Goal: Transaction & Acquisition: Purchase product/service

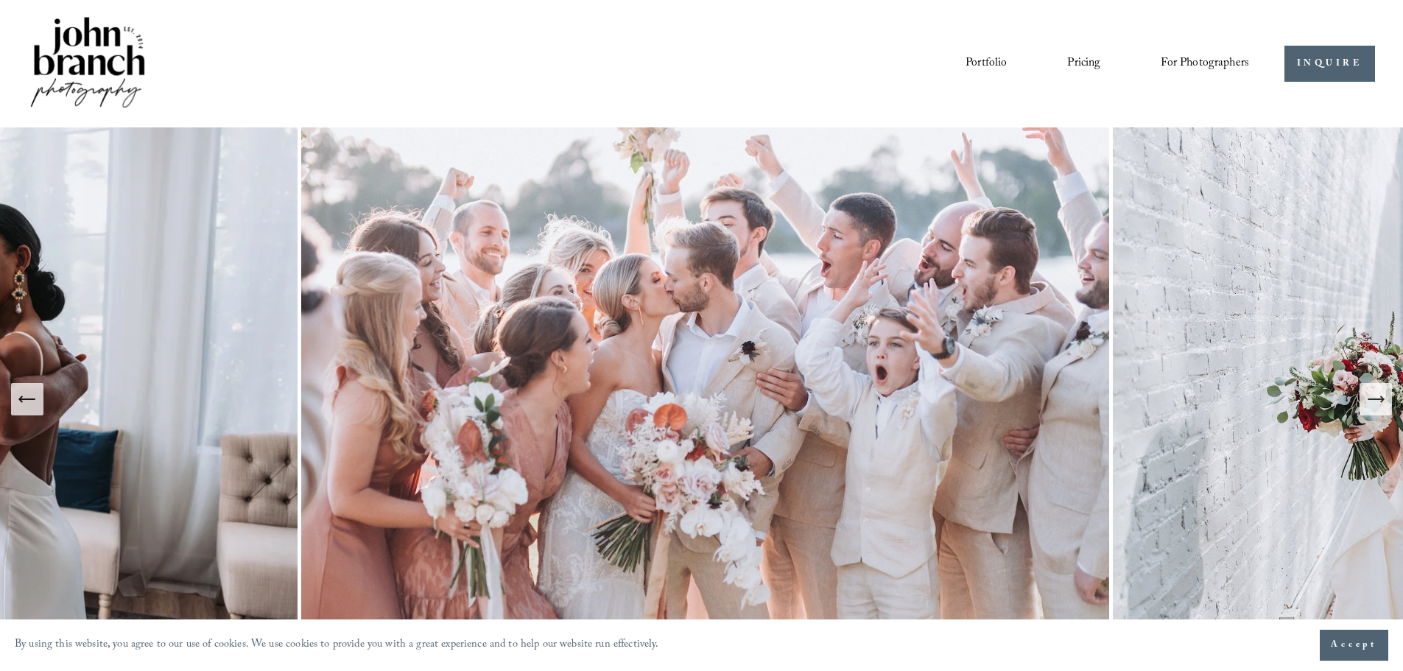
click at [1182, 68] on span "For Photographers" at bounding box center [1204, 63] width 88 height 23
click at [0, 0] on span "Presets" at bounding box center [0, 0] width 0 height 0
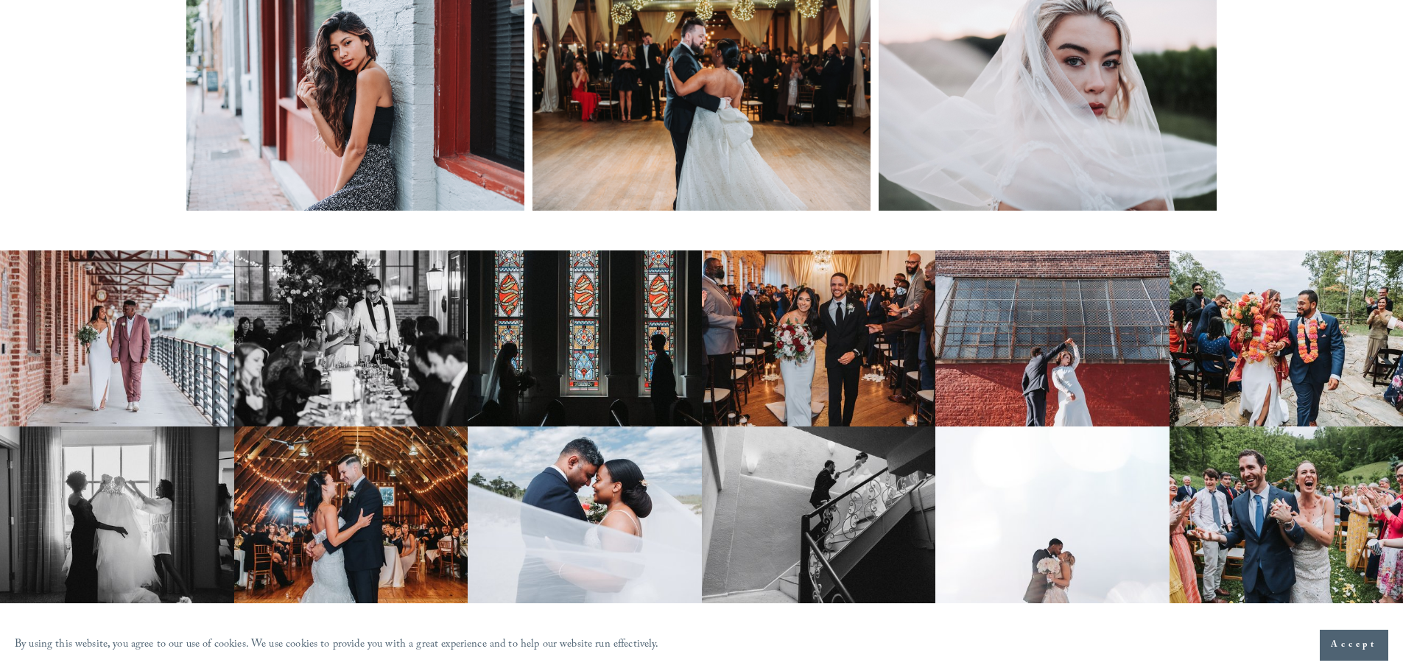
scroll to position [663, 0]
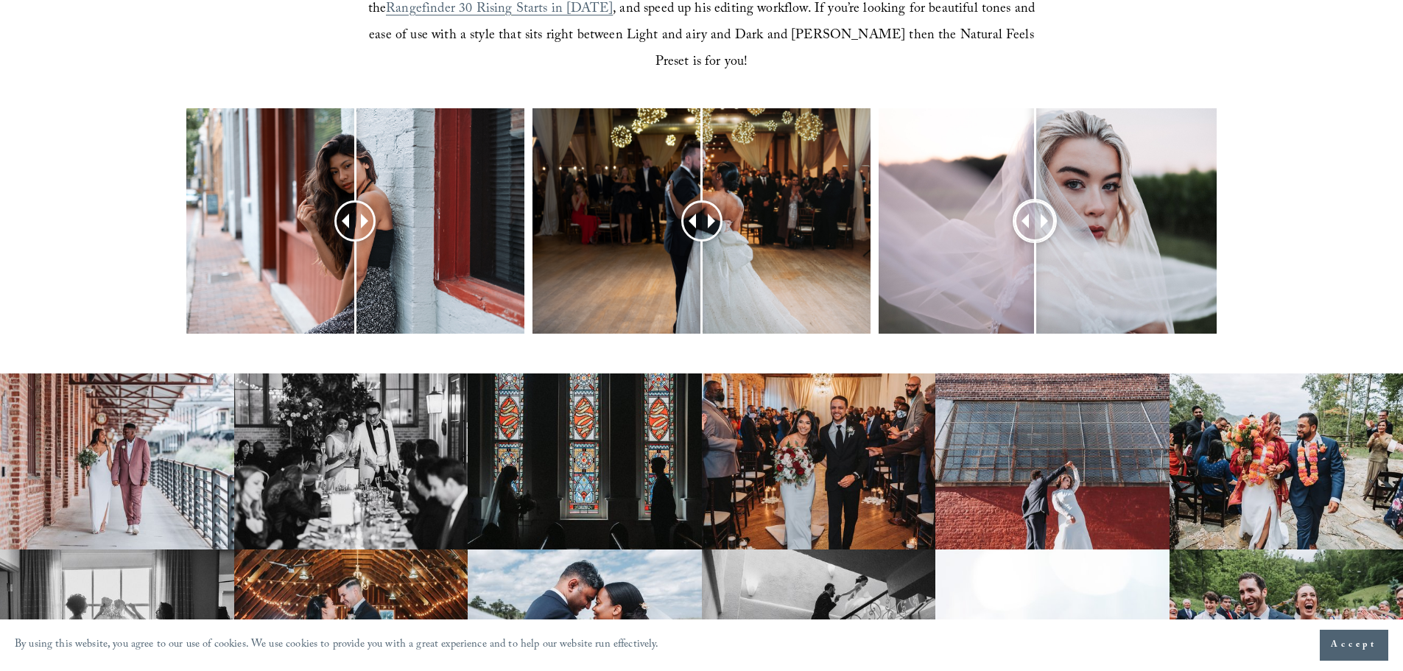
drag, startPoint x: 1061, startPoint y: 194, endPoint x: 1034, endPoint y: 242, distance: 54.1
click at [1034, 242] on div at bounding box center [1034, 220] width 41 height 41
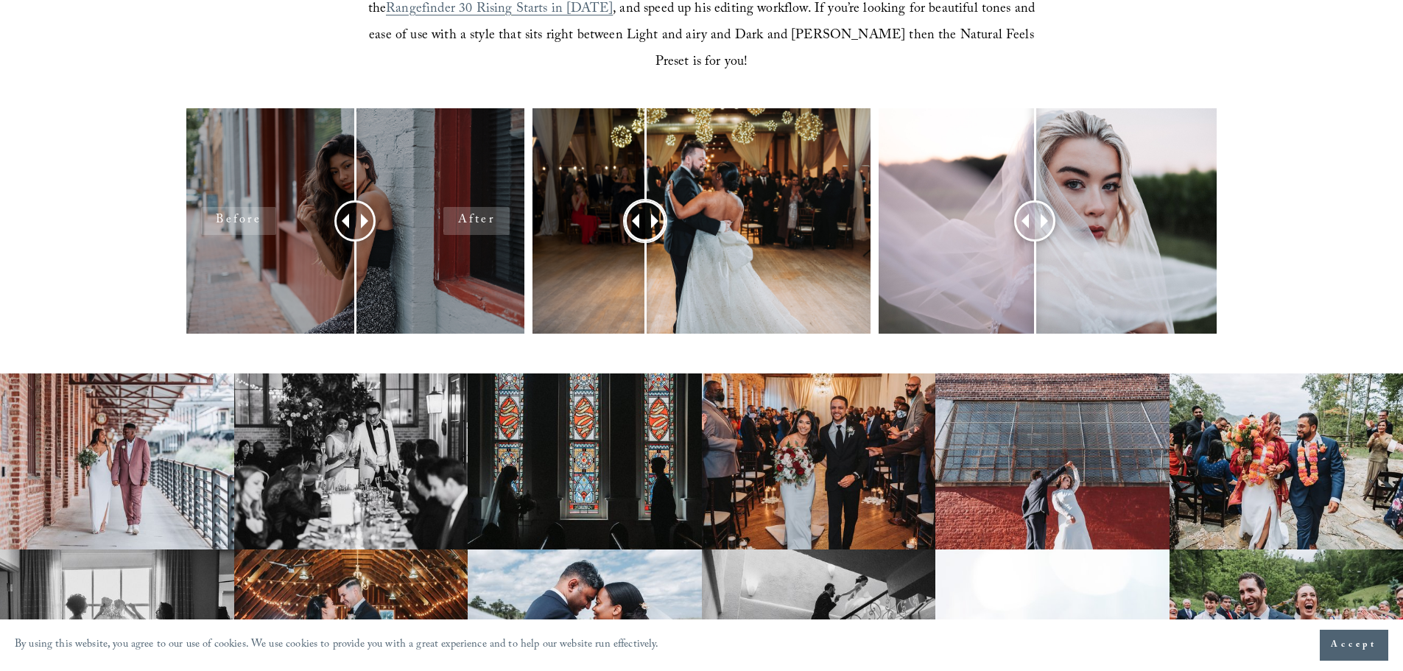
drag, startPoint x: 711, startPoint y: 199, endPoint x: 394, endPoint y: 230, distance: 318.1
click at [430, 237] on div at bounding box center [701, 240] width 1403 height 264
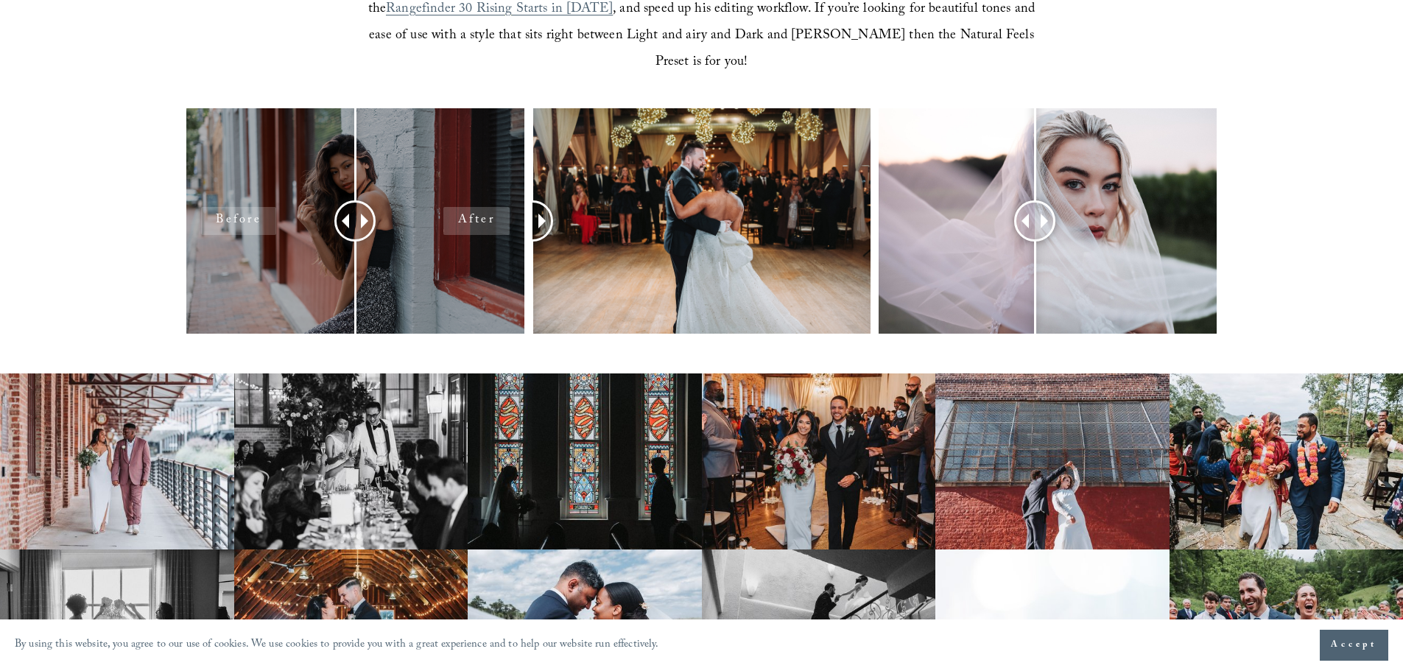
drag, startPoint x: 363, startPoint y: 208, endPoint x: 408, endPoint y: 205, distance: 45.0
click at [442, 210] on div at bounding box center [355, 220] width 338 height 225
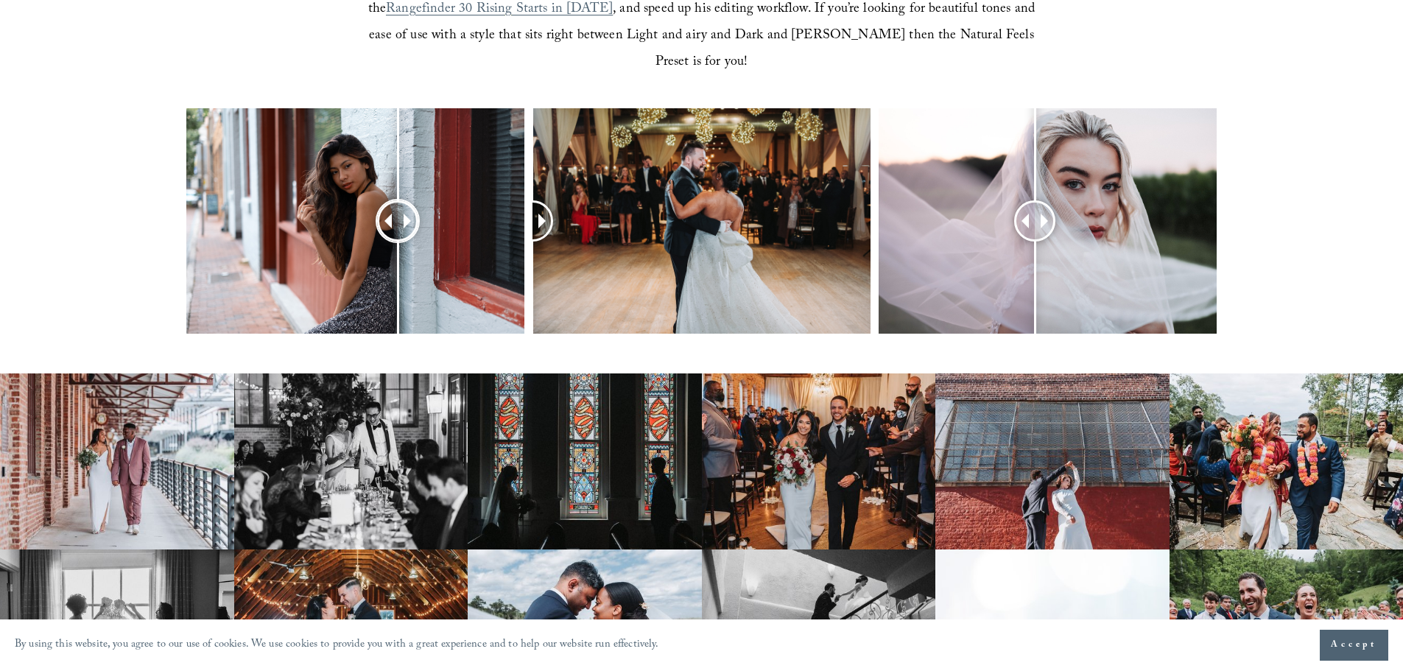
drag, startPoint x: 360, startPoint y: 193, endPoint x: 394, endPoint y: 221, distance: 43.9
click at [395, 219] on div at bounding box center [398, 221] width 40 height 40
